Goal: Information Seeking & Learning: Understand process/instructions

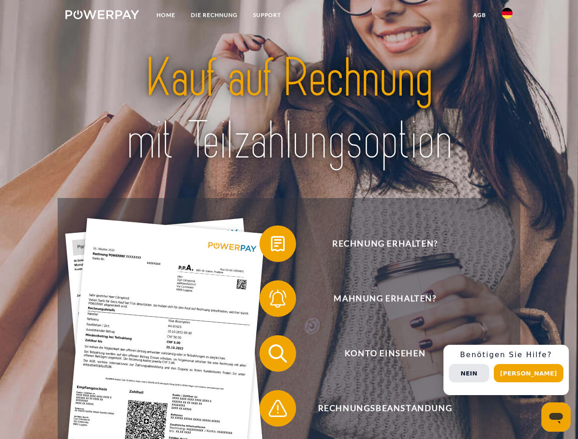
click at [102, 16] on img at bounding box center [102, 14] width 74 height 9
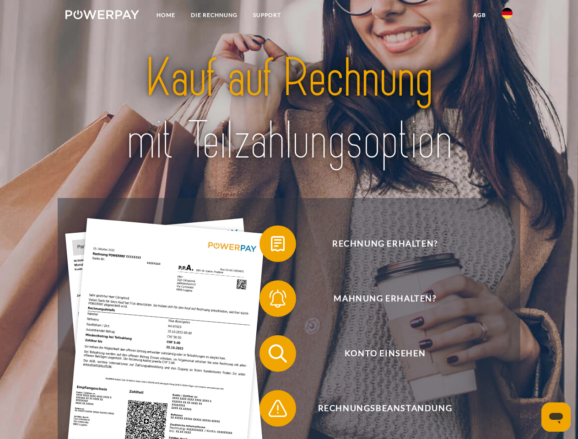
click at [507, 16] on img at bounding box center [507, 13] width 11 height 11
click at [479, 15] on link "agb" at bounding box center [480, 15] width 28 height 16
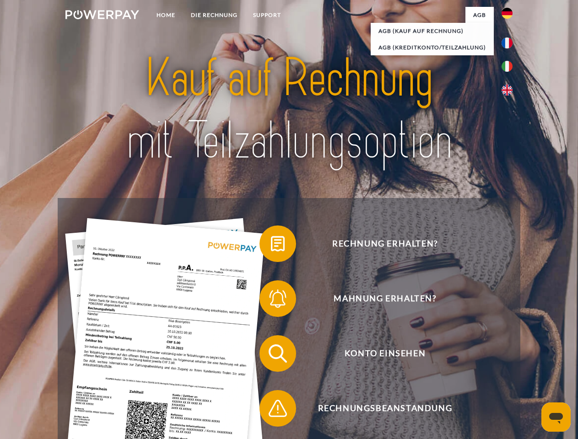
click at [271, 246] on span at bounding box center [264, 244] width 46 height 46
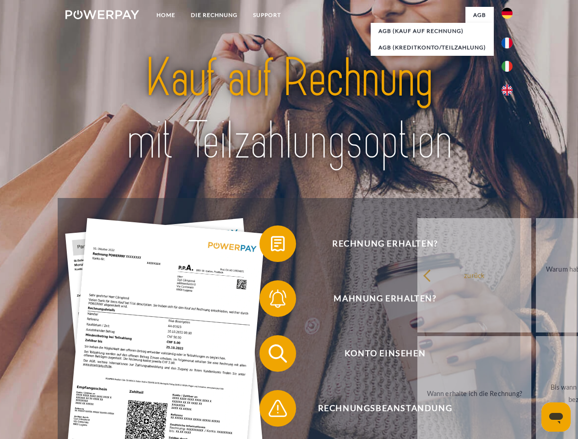
click at [271, 301] on div "Rechnung erhalten? Mahnung erhalten? Konto einsehen" at bounding box center [289, 381] width 462 height 366
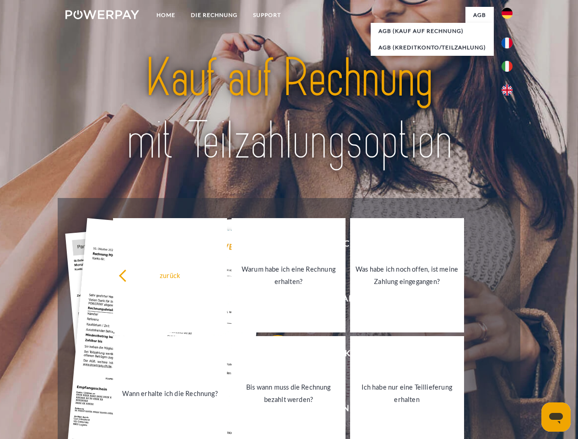
click at [271, 356] on link "Bis wann muss die Rechnung bezahlt werden?" at bounding box center [289, 393] width 114 height 114
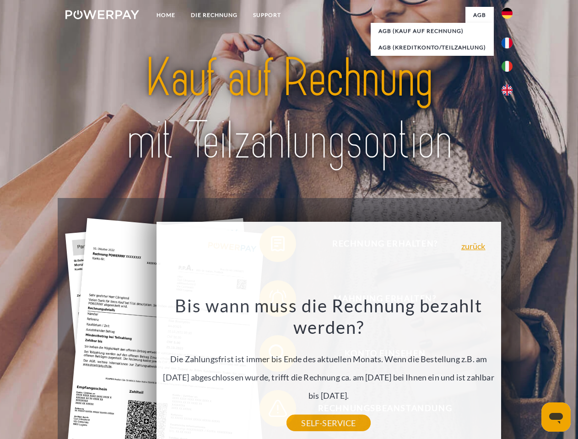
click at [271, 411] on div "Rechnung erhalten? Mahnung erhalten? Konto einsehen" at bounding box center [289, 381] width 462 height 366
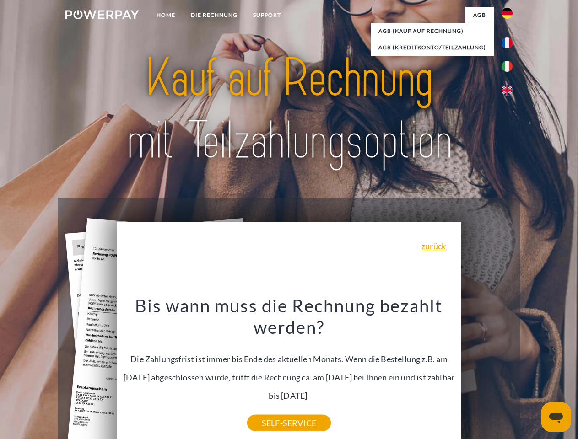
click at [510, 370] on div "Rechnung erhalten? Mahnung erhalten? Konto einsehen" at bounding box center [289, 381] width 462 height 366
click at [487, 372] on span "Konto einsehen" at bounding box center [385, 354] width 224 height 37
click at [532, 374] on header "Home DIE RECHNUNG SUPPORT" at bounding box center [289, 316] width 578 height 632
